Goal: Information Seeking & Learning: Understand process/instructions

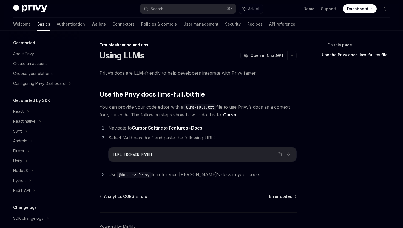
scroll to position [54, 0]
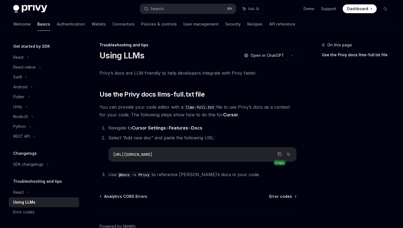
click at [280, 157] on button "Copy the contents from the code block" at bounding box center [279, 153] width 7 height 7
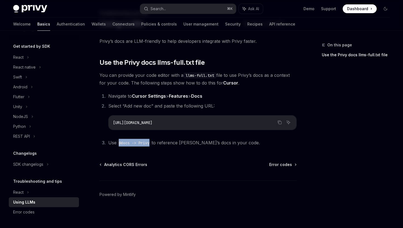
drag, startPoint x: 120, startPoint y: 143, endPoint x: 152, endPoint y: 145, distance: 33.0
click at [152, 145] on code "@docs -> Privy" at bounding box center [133, 143] width 35 height 6
copy code "@docs -> Privy"
click at [281, 122] on icon "Copy the contents from the code block" at bounding box center [279, 122] width 4 height 4
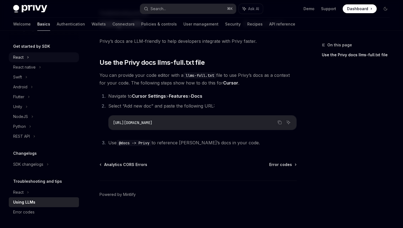
click at [25, 57] on div "React" at bounding box center [44, 57] width 70 height 10
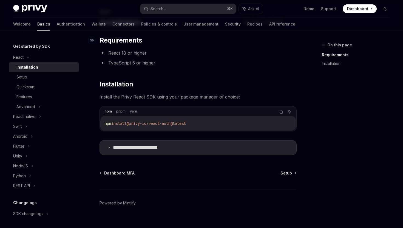
scroll to position [42, 0]
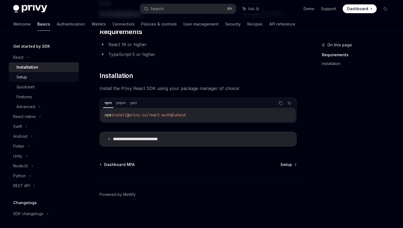
click at [41, 76] on div "Setup" at bounding box center [45, 77] width 59 height 7
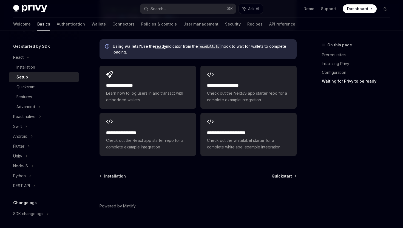
scroll to position [712, 0]
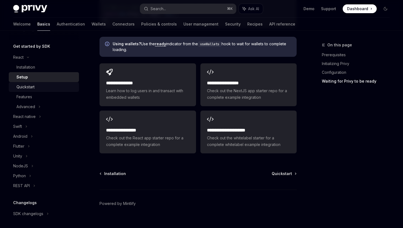
click at [33, 88] on div "Quickstart" at bounding box center [25, 87] width 18 height 7
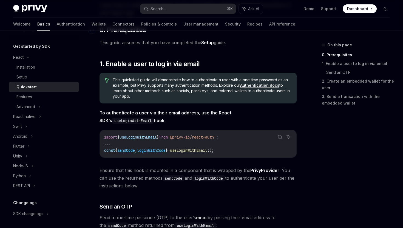
scroll to position [111, 0]
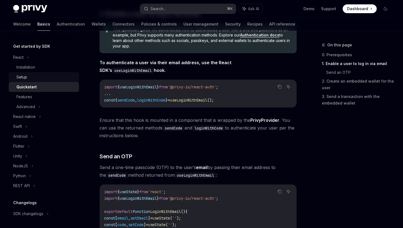
click at [22, 77] on div "Setup" at bounding box center [21, 77] width 11 height 7
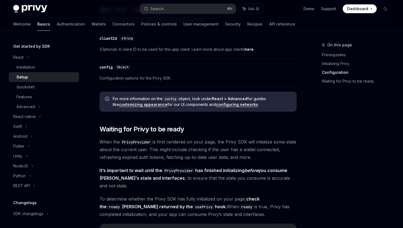
scroll to position [442, 0]
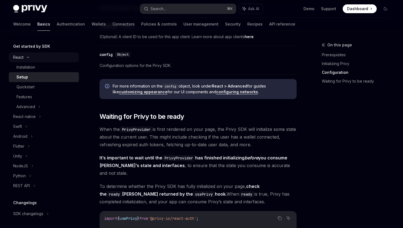
click at [27, 56] on icon at bounding box center [28, 57] width 7 height 2
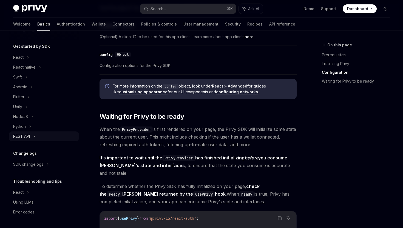
click at [23, 138] on div "REST API" at bounding box center [21, 136] width 17 height 7
type textarea "*"
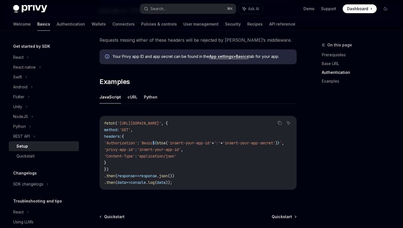
scroll to position [239, 0]
